Goal: Task Accomplishment & Management: Manage account settings

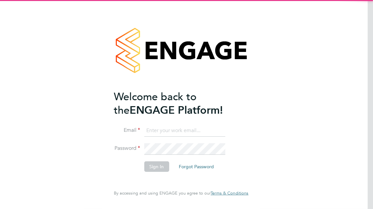
click at [171, 126] on input at bounding box center [184, 131] width 81 height 12
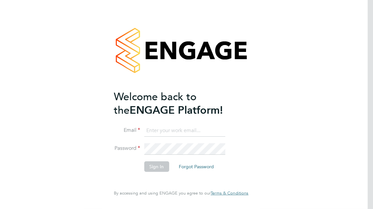
type input "nicolenyamwiza@gmail.com"
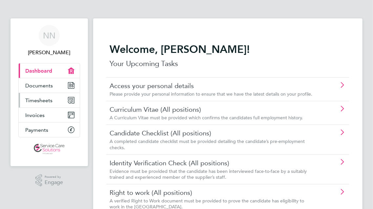
click at [54, 101] on link "Timesheets" at bounding box center [49, 100] width 61 height 14
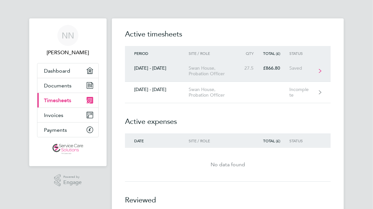
click at [261, 72] on link "[DATE] - [DATE] [GEOGRAPHIC_DATA], Probation Officer 27.5 £866.80 Saved" at bounding box center [228, 70] width 206 height 21
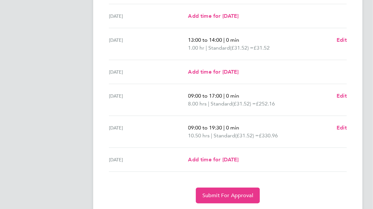
scroll to position [230, 0]
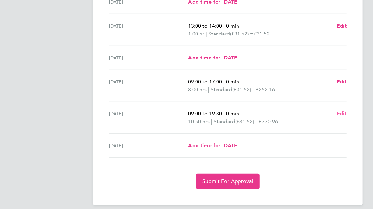
click at [339, 113] on span "Edit" at bounding box center [342, 113] width 10 height 6
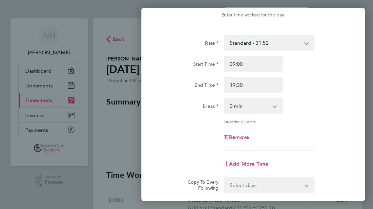
scroll to position [33, 0]
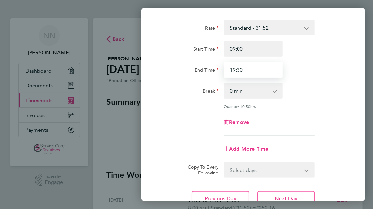
click at [251, 62] on input "19:30" at bounding box center [253, 70] width 59 height 16
type input "1"
click at [332, 115] on div "Remove" at bounding box center [253, 122] width 192 height 16
click at [253, 66] on input "20:25" at bounding box center [253, 70] width 59 height 16
click at [330, 117] on div "Remove" at bounding box center [253, 122] width 192 height 16
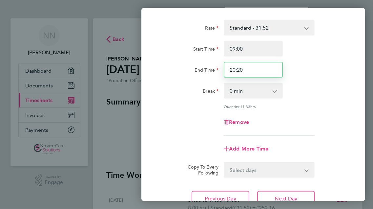
click at [259, 70] on input "20:20" at bounding box center [253, 70] width 59 height 16
type input "20:15"
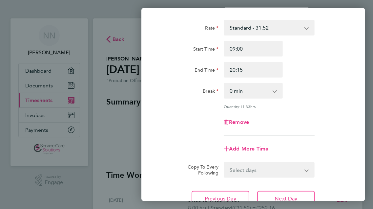
click at [338, 129] on div "Remove" at bounding box center [253, 122] width 192 height 16
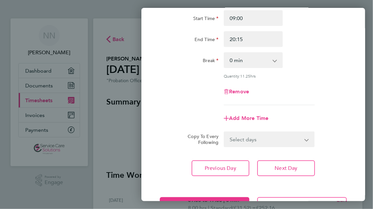
scroll to position [88, 0]
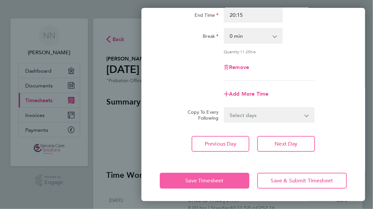
click at [204, 186] on button "Save Timesheet" at bounding box center [205, 181] width 90 height 16
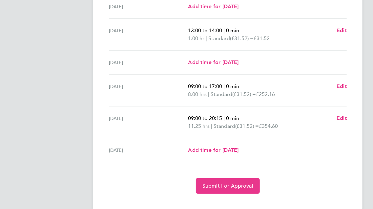
scroll to position [235, 0]
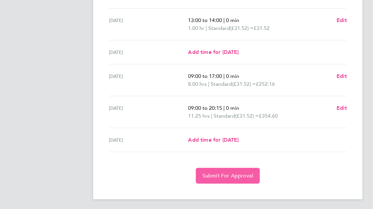
click at [234, 172] on span "Submit For Approval" at bounding box center [228, 175] width 51 height 7
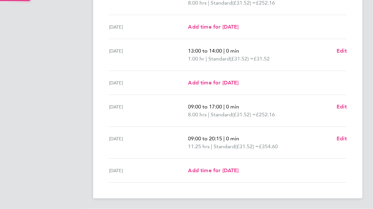
scroll to position [204, 0]
